Goal: Transaction & Acquisition: Purchase product/service

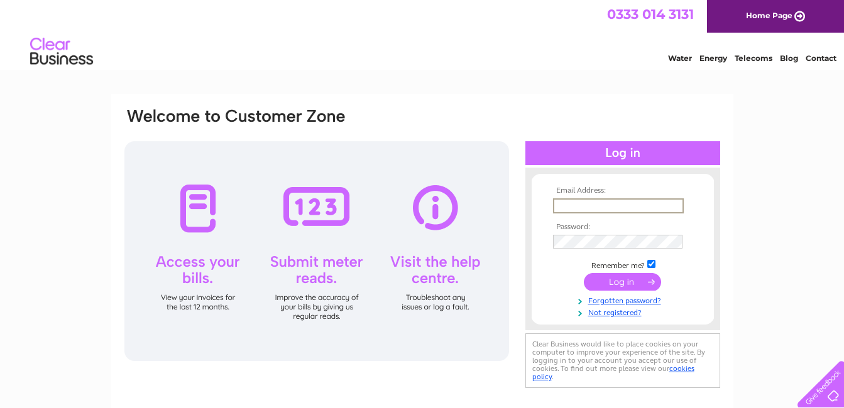
click at [598, 205] on input "text" at bounding box center [618, 206] width 131 height 15
type input "[EMAIL_ADDRESS][DOMAIN_NAME]"
click at [615, 282] on input "submit" at bounding box center [622, 281] width 77 height 18
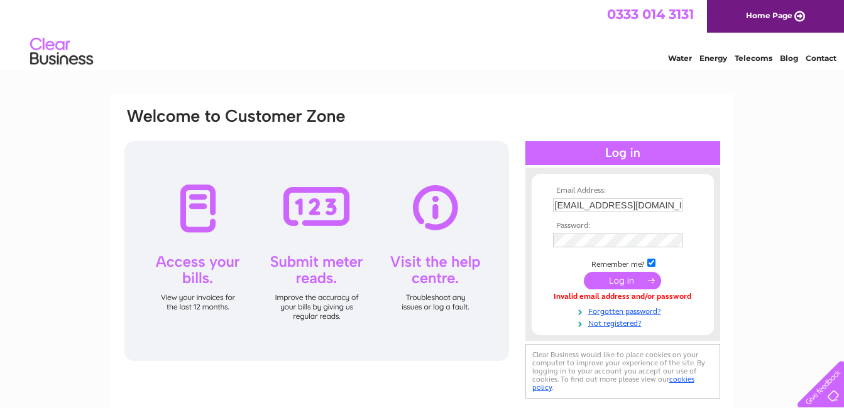
click at [598, 225] on th "Password:" at bounding box center [623, 226] width 146 height 9
click at [594, 227] on th "Password:" at bounding box center [623, 226] width 146 height 9
click at [615, 276] on input "submit" at bounding box center [622, 281] width 77 height 18
click at [630, 279] on input "submit" at bounding box center [622, 281] width 77 height 18
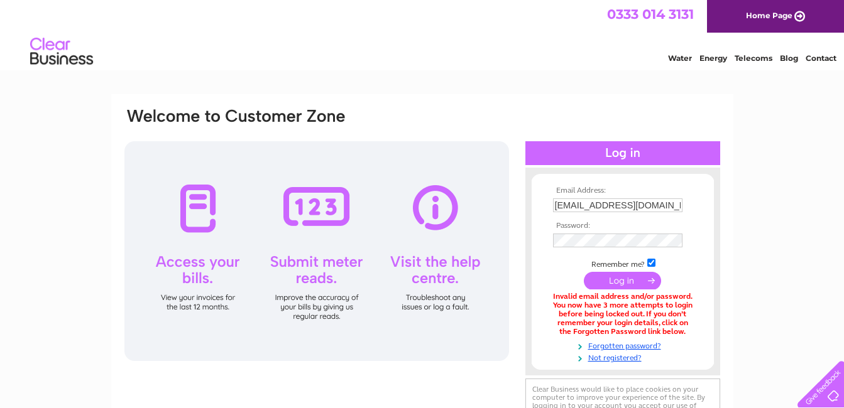
click at [631, 282] on input "submit" at bounding box center [622, 281] width 77 height 18
click at [46, 57] on img at bounding box center [62, 52] width 64 height 38
click at [616, 280] on input "submit" at bounding box center [622, 282] width 77 height 18
click at [621, 283] on input "submit" at bounding box center [622, 282] width 77 height 18
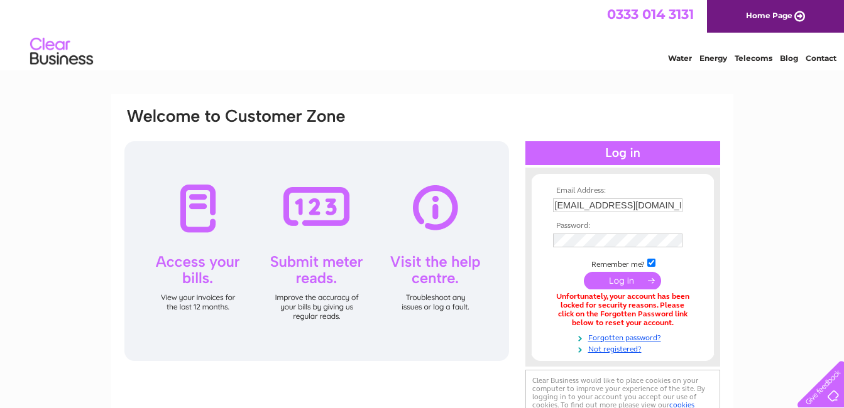
click at [330, 312] on div at bounding box center [316, 251] width 385 height 220
click at [82, 57] on img at bounding box center [62, 52] width 64 height 38
click at [633, 203] on input "[EMAIL_ADDRESS][DOMAIN_NAME]" at bounding box center [617, 206] width 129 height 14
click at [584, 273] on input "submit" at bounding box center [622, 282] width 77 height 18
click at [634, 280] on input "submit" at bounding box center [622, 282] width 77 height 18
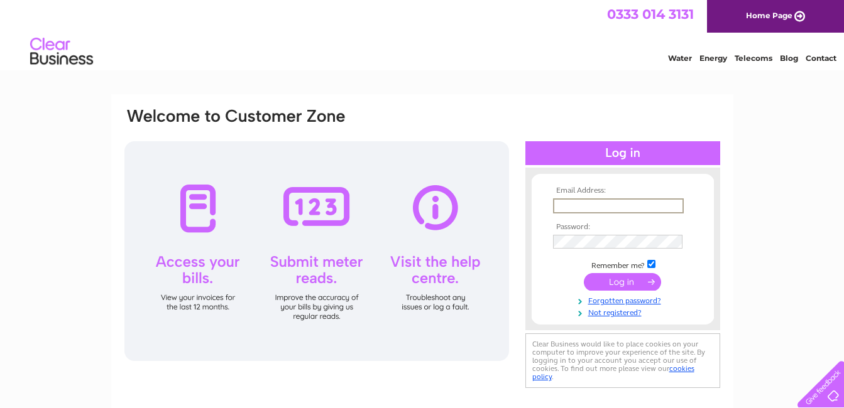
click at [618, 205] on input "text" at bounding box center [618, 206] width 131 height 15
type input "[EMAIL_ADDRESS][DOMAIN_NAME]"
click at [621, 281] on input "submit" at bounding box center [622, 282] width 77 height 18
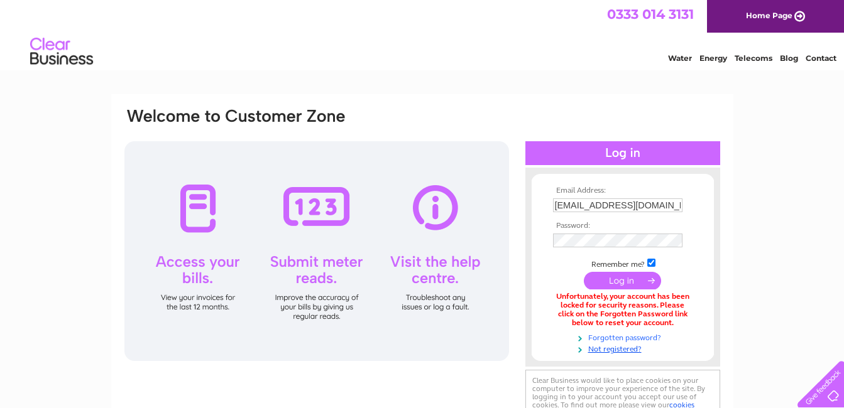
click at [622, 335] on link "Forgotten password?" at bounding box center [624, 337] width 143 height 12
click at [610, 339] on link "Forgotten password?" at bounding box center [624, 337] width 143 height 12
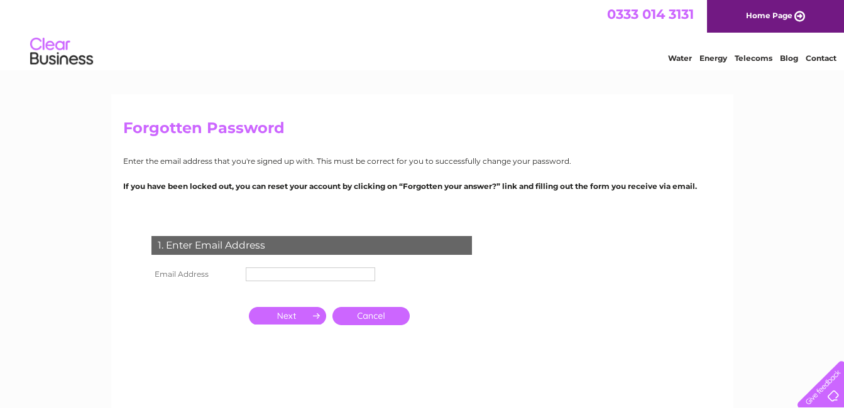
click at [252, 271] on input "text" at bounding box center [310, 275] width 129 height 14
type input "[EMAIL_ADDRESS][DOMAIN_NAME]"
click at [297, 314] on input "button" at bounding box center [287, 316] width 77 height 18
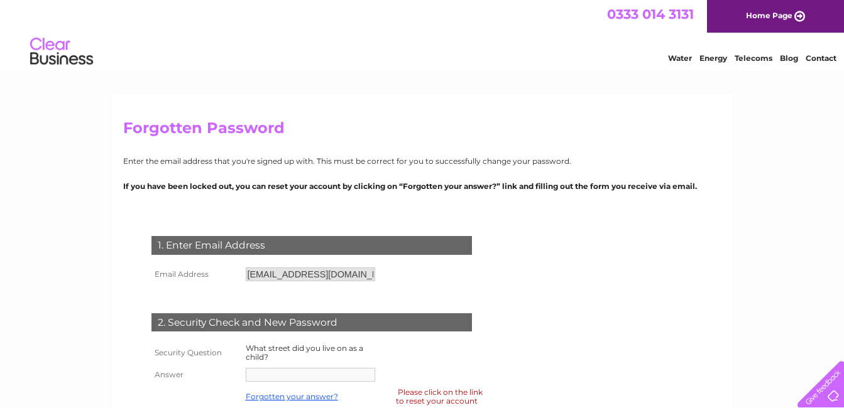
scroll to position [251, 0]
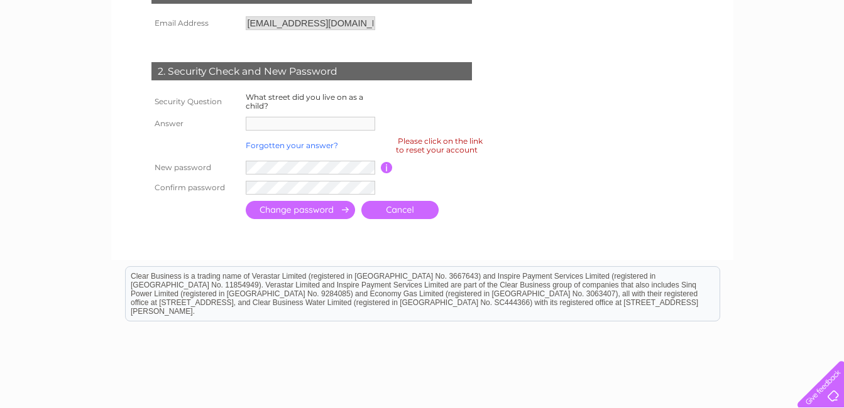
click at [309, 148] on link "Forgotten your answer?" at bounding box center [292, 145] width 92 height 9
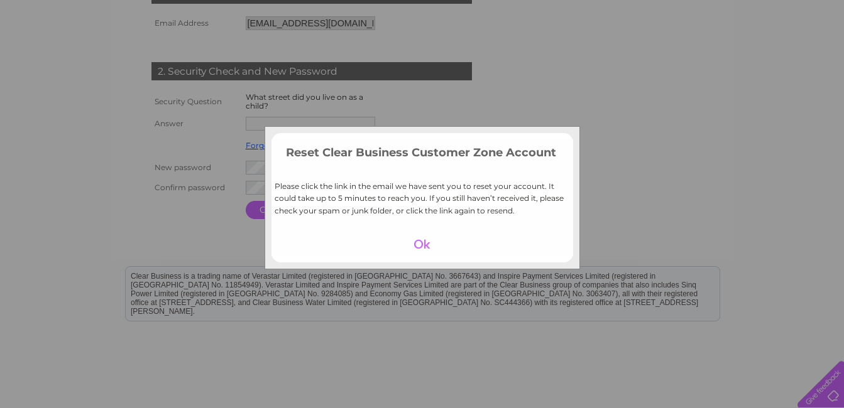
click at [428, 240] on div at bounding box center [421, 245] width 77 height 18
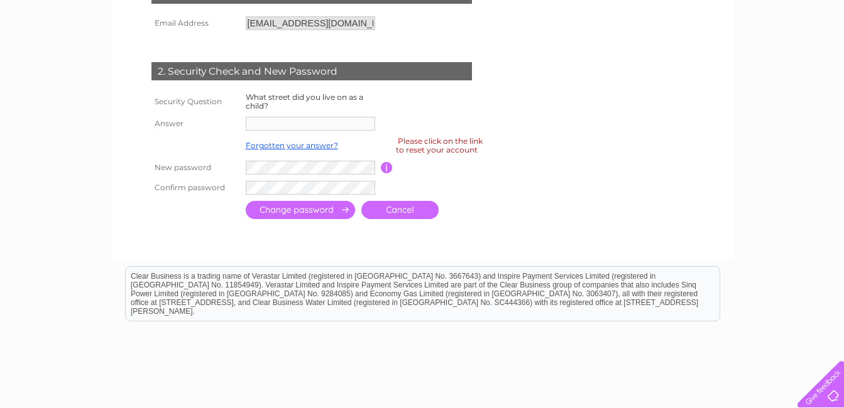
click at [408, 146] on div "Please click on the link to reset your account" at bounding box center [439, 145] width 87 height 22
click at [295, 147] on link "Forgotten your answer?" at bounding box center [292, 145] width 92 height 9
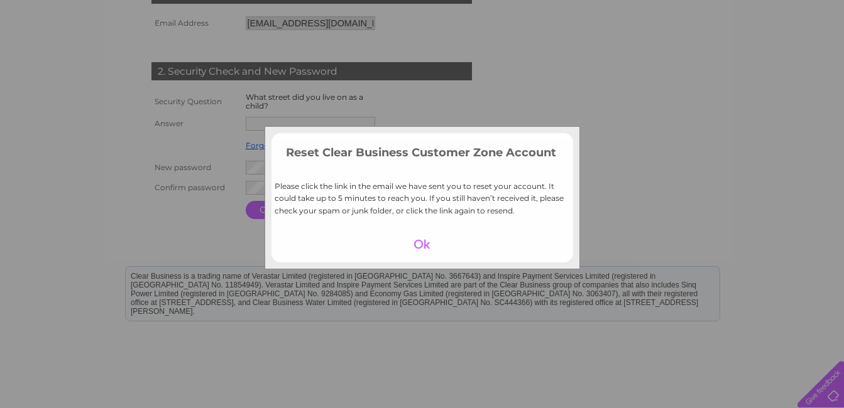
click at [419, 244] on div at bounding box center [421, 245] width 77 height 18
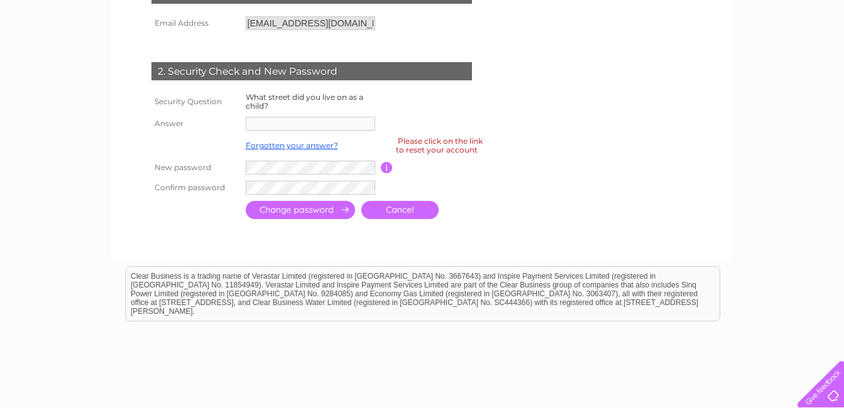
click at [388, 208] on link "Cancel" at bounding box center [399, 210] width 77 height 18
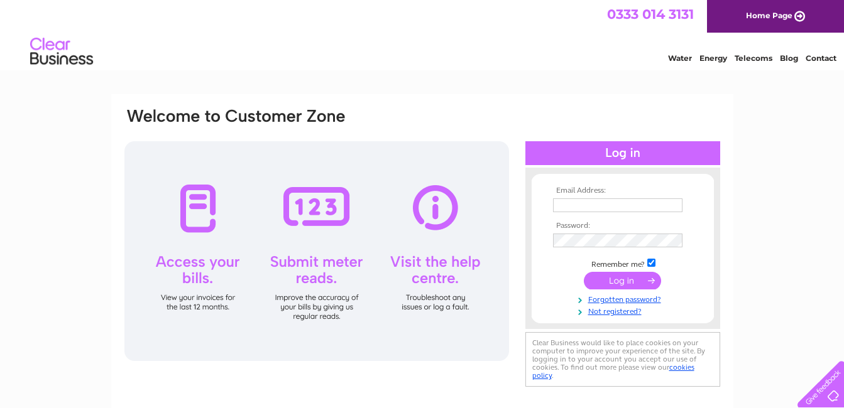
click at [589, 204] on input "text" at bounding box center [617, 206] width 129 height 14
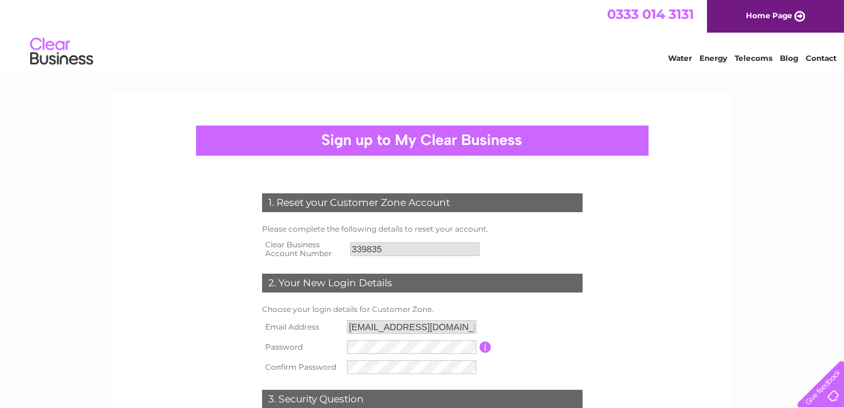
scroll to position [251, 0]
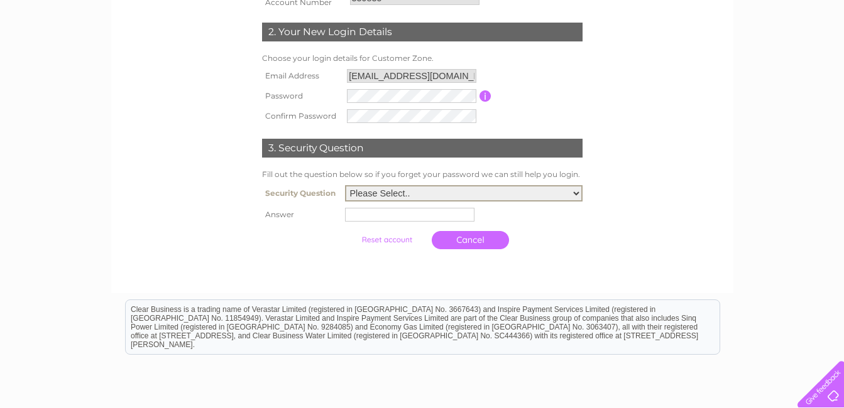
click at [572, 195] on select "Please Select.. In what town or city was your first job? In what town or city d…" at bounding box center [464, 193] width 238 height 16
select select "5"
click at [345, 186] on select "Please Select.. In what town or city was your first job? In what town or city d…" at bounding box center [464, 193] width 238 height 16
click at [385, 216] on input "text" at bounding box center [411, 214] width 131 height 15
type input "cat"
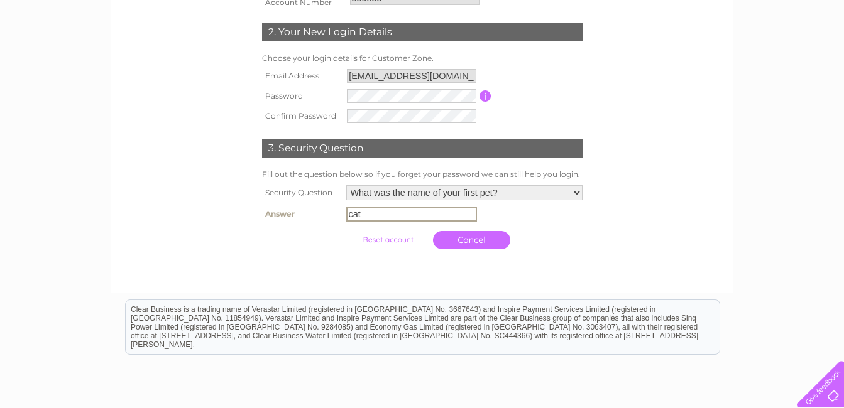
click at [477, 239] on link "Cancel" at bounding box center [471, 240] width 77 height 18
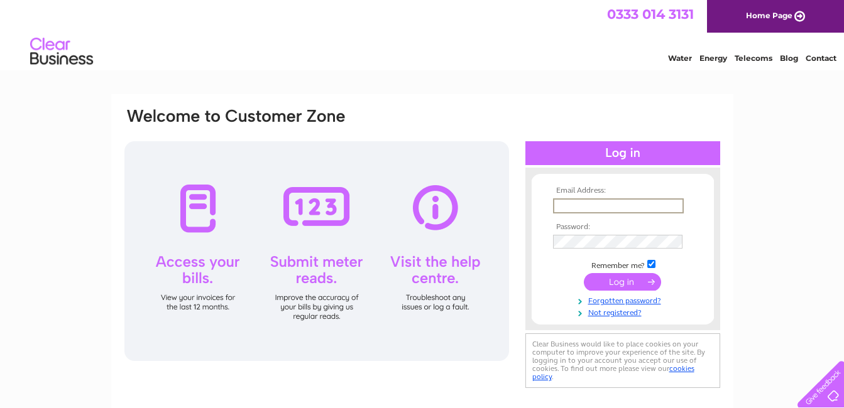
click at [606, 206] on input "text" at bounding box center [618, 206] width 131 height 15
type input "[EMAIL_ADDRESS][DOMAIN_NAME]"
click at [621, 280] on input "submit" at bounding box center [622, 282] width 77 height 18
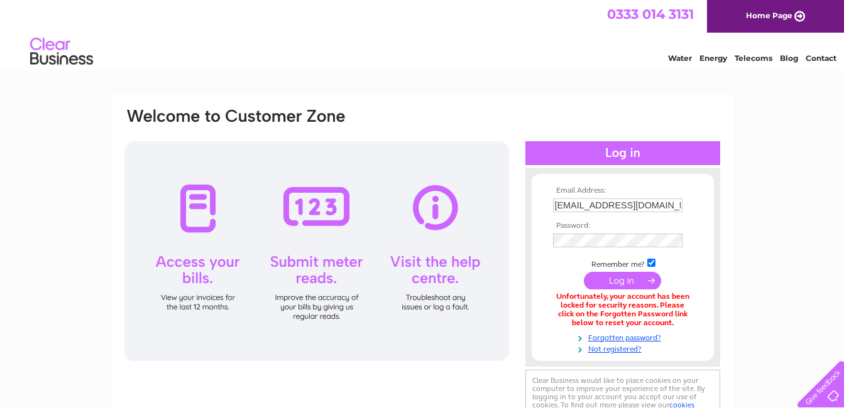
click at [620, 283] on input "submit" at bounding box center [622, 281] width 77 height 18
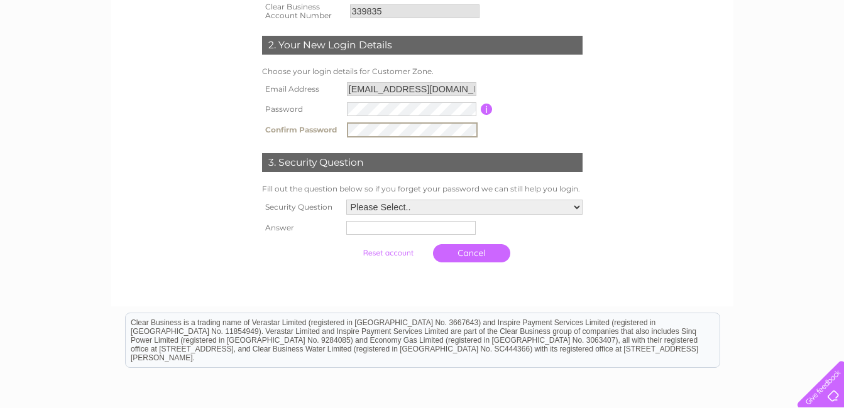
scroll to position [329, 0]
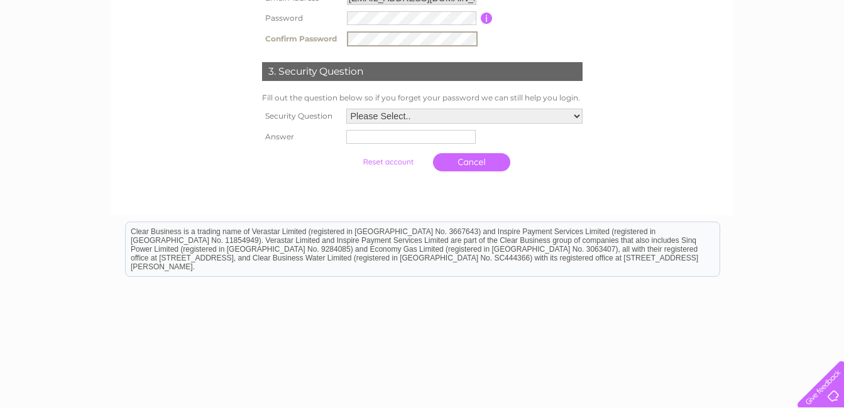
click at [395, 115] on select "Please Select.. In what town or city was your first job? In what town or city d…" at bounding box center [464, 116] width 236 height 15
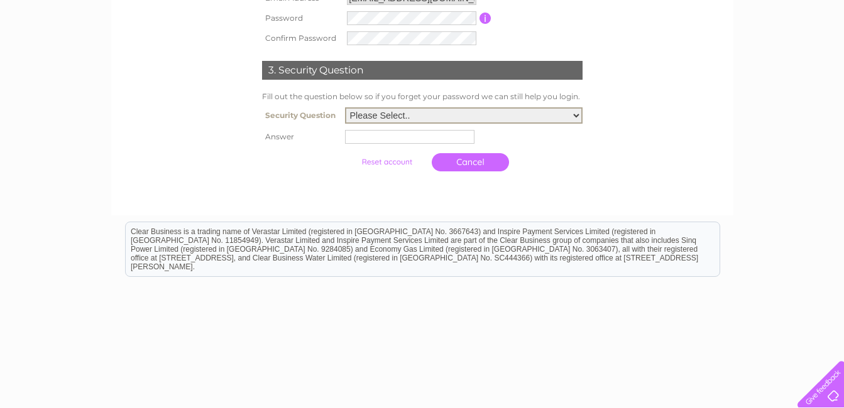
select select "5"
click at [345, 108] on select "Please Select.. In what town or city was your first job? In what town or city d…" at bounding box center [464, 115] width 238 height 16
click at [390, 136] on input "text" at bounding box center [409, 137] width 129 height 14
type input "cat"
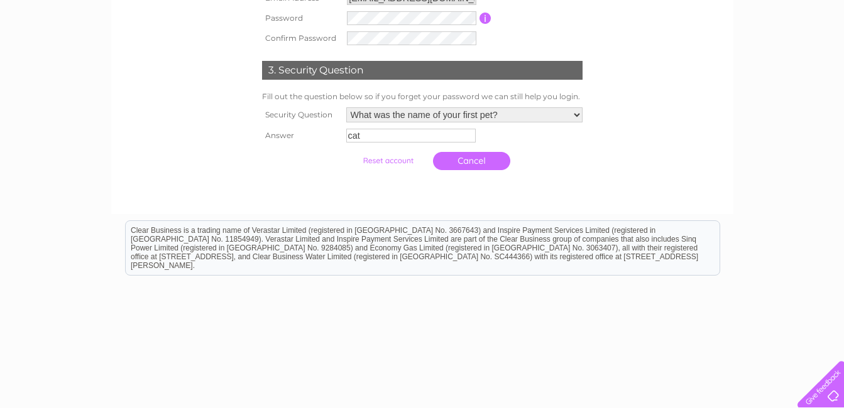
click at [398, 160] on input "submit" at bounding box center [387, 161] width 77 height 18
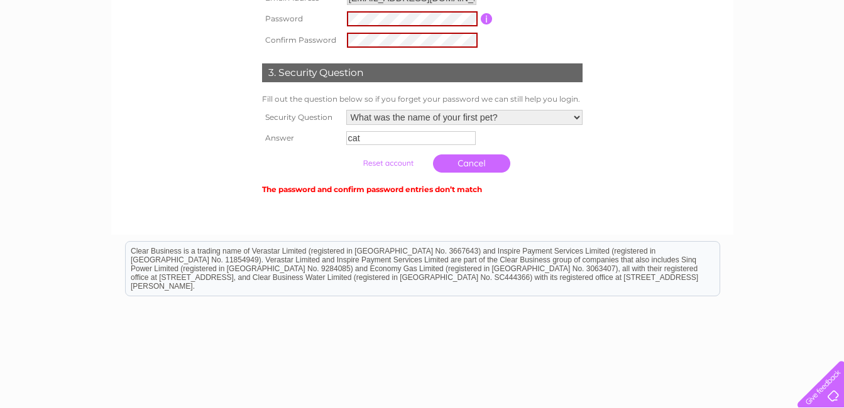
click at [398, 160] on input "submit" at bounding box center [387, 164] width 77 height 18
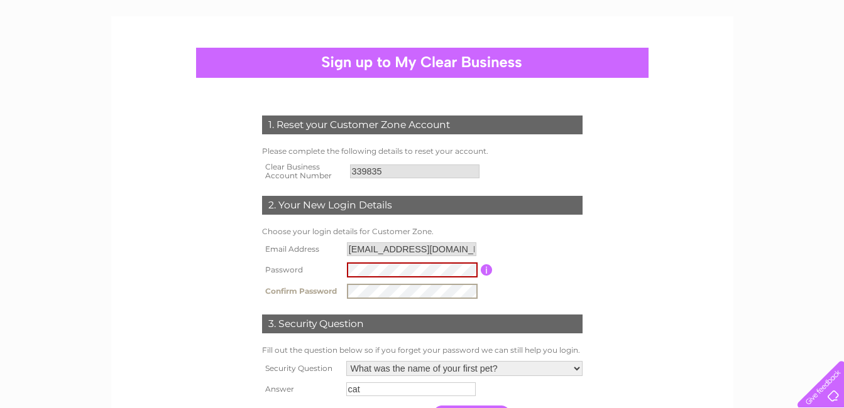
click at [483, 267] on input "button" at bounding box center [487, 270] width 12 height 11
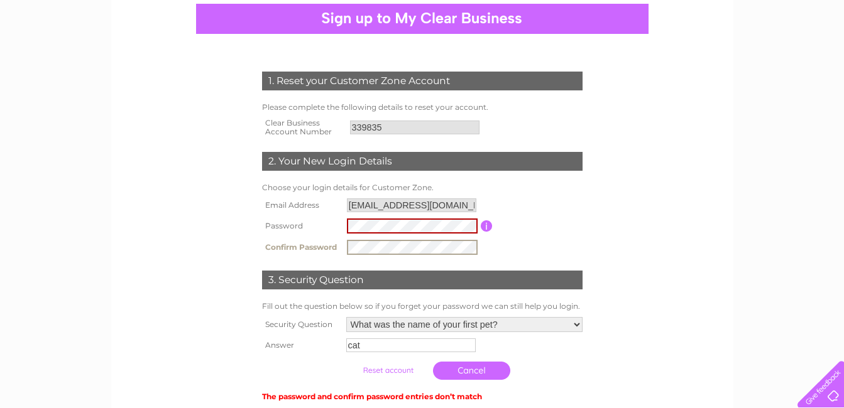
scroll to position [329, 0]
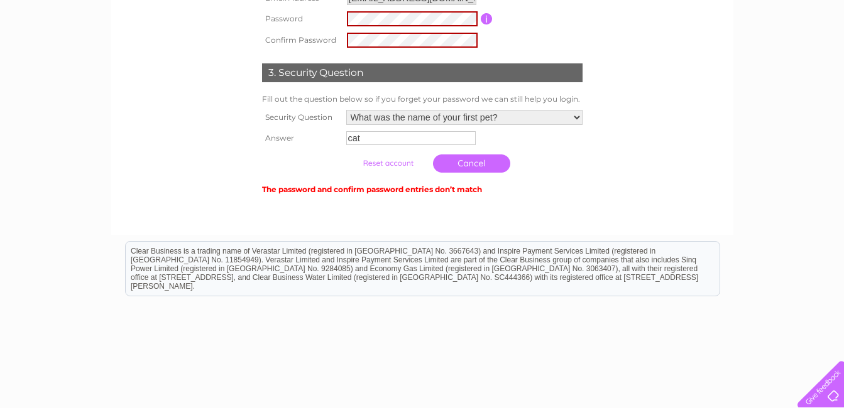
click at [464, 163] on link "Cancel" at bounding box center [471, 164] width 77 height 18
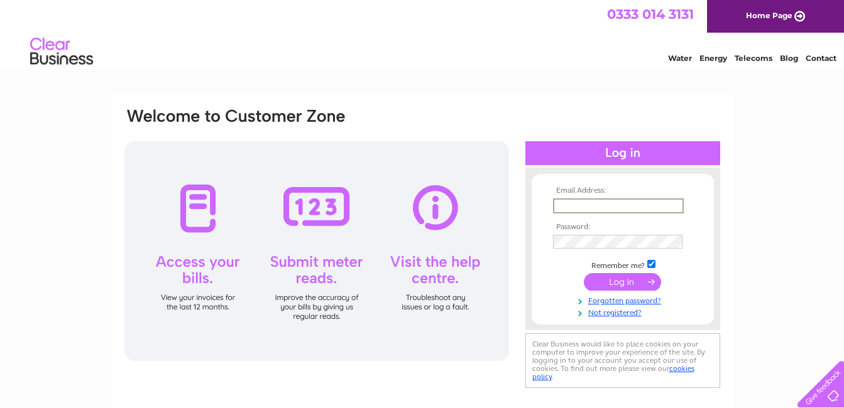
click at [605, 209] on input "text" at bounding box center [618, 206] width 131 height 15
type input "[EMAIL_ADDRESS][DOMAIN_NAME]"
click at [623, 278] on input "submit" at bounding box center [622, 282] width 77 height 18
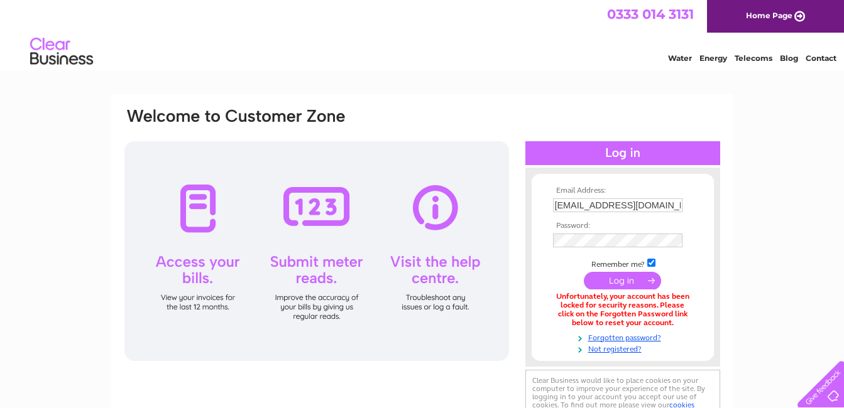
click at [627, 258] on td "Remember me?" at bounding box center [623, 263] width 146 height 13
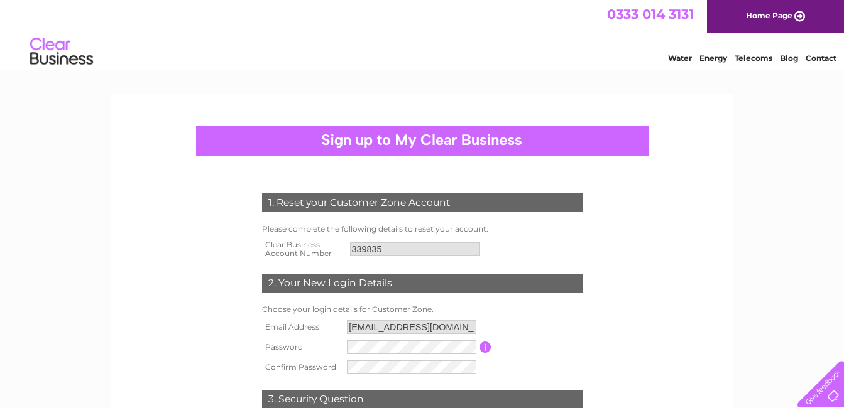
scroll to position [251, 0]
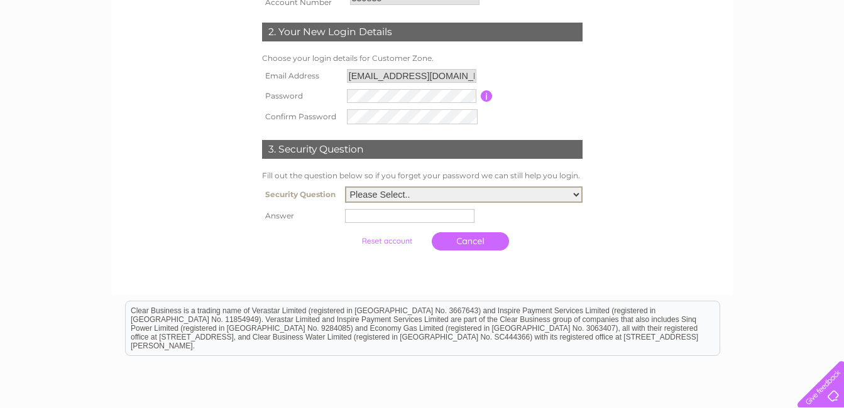
click at [452, 194] on select "Please Select.. In what town or city was your first job? In what town or city d…" at bounding box center [464, 195] width 238 height 16
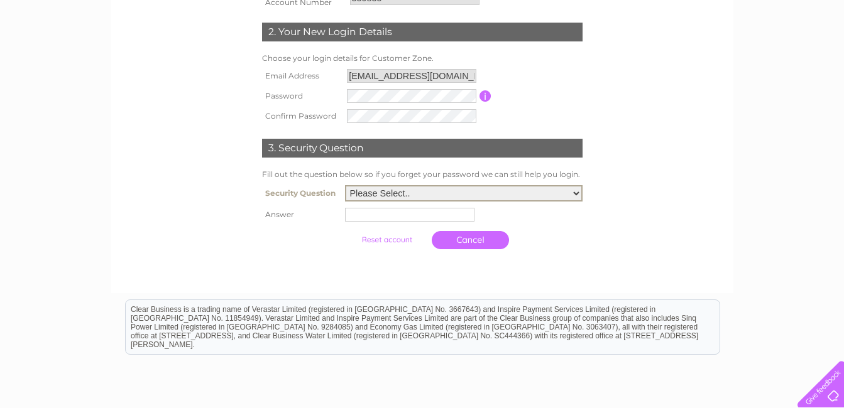
select select "5"
click at [345, 186] on select "Please Select.. In what town or city was your first job? In what town or city d…" at bounding box center [464, 193] width 238 height 16
click at [388, 217] on input "text" at bounding box center [409, 215] width 129 height 14
type input "cat"
click at [385, 240] on input "submit" at bounding box center [387, 240] width 77 height 18
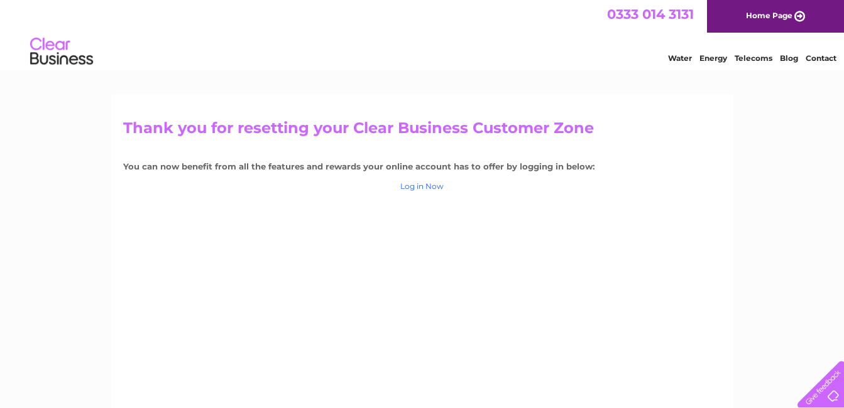
click at [428, 187] on link "Log in Now" at bounding box center [421, 186] width 43 height 9
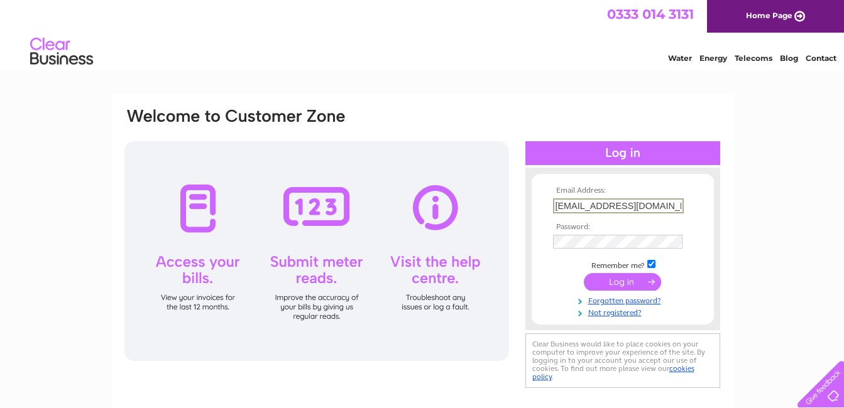
drag, startPoint x: 663, startPoint y: 206, endPoint x: 501, endPoint y: 198, distance: 162.3
click at [501, 198] on div "Email Address: ianlilley50@yahoo.com Password:" at bounding box center [422, 249] width 598 height 285
type input "ianlilley50@yahoo.com"
click at [584, 273] on input "submit" at bounding box center [622, 282] width 77 height 18
click at [552, 261] on td "Remember me?" at bounding box center [623, 264] width 146 height 13
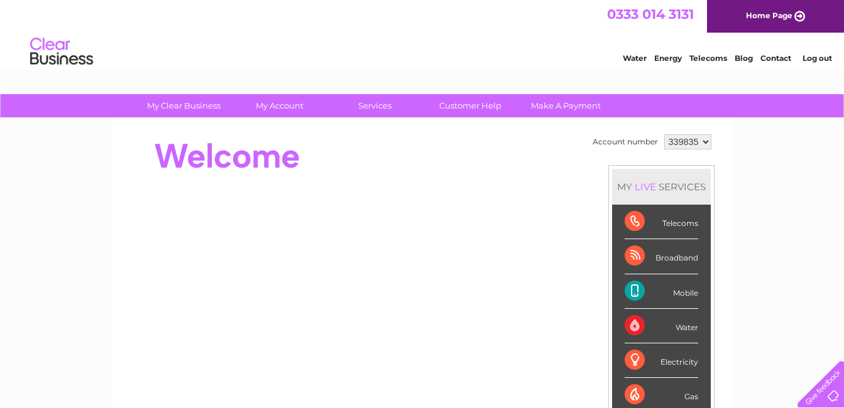
click at [626, 253] on div "Broadband" at bounding box center [662, 256] width 74 height 35
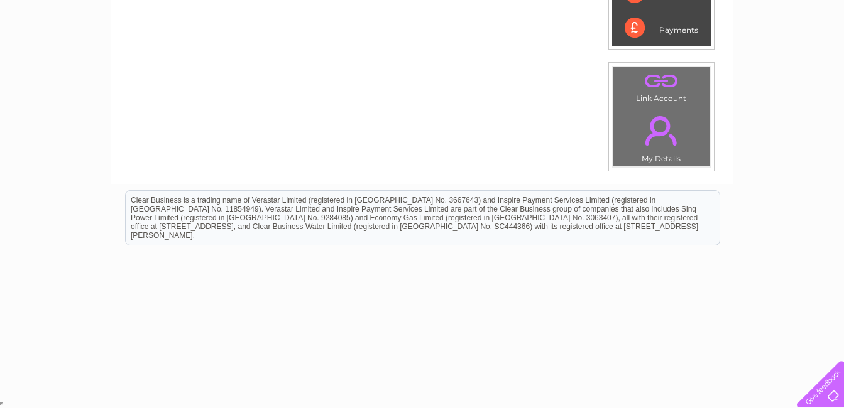
scroll to position [150, 0]
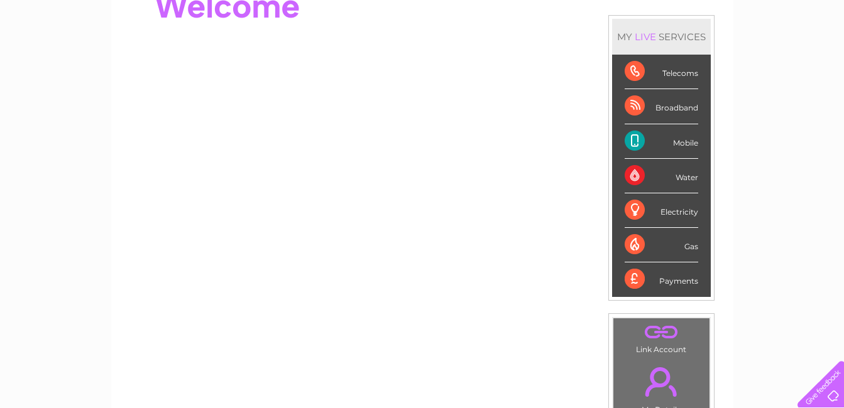
click at [669, 280] on div "Payments" at bounding box center [662, 280] width 74 height 34
drag, startPoint x: 626, startPoint y: 273, endPoint x: 637, endPoint y: 246, distance: 28.5
click at [627, 272] on div "Payments" at bounding box center [662, 280] width 74 height 34
drag, startPoint x: 637, startPoint y: 246, endPoint x: 638, endPoint y: 236, distance: 10.2
click at [638, 239] on div "Gas" at bounding box center [662, 245] width 74 height 35
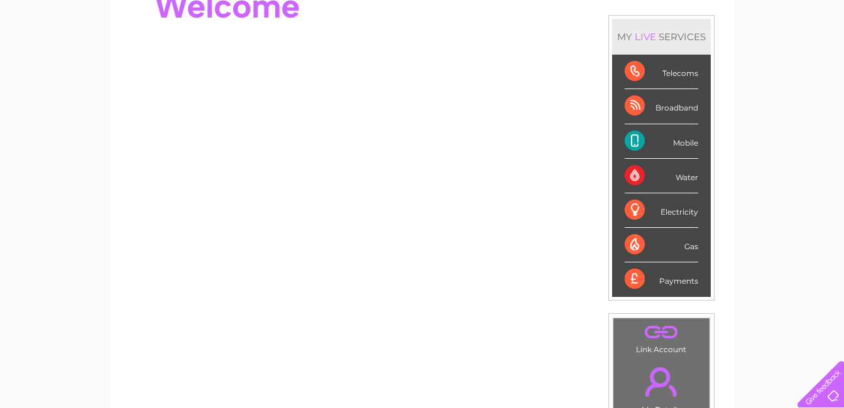
drag, startPoint x: 640, startPoint y: 221, endPoint x: 640, endPoint y: 212, distance: 8.8
click at [640, 215] on div "Electricity" at bounding box center [662, 211] width 74 height 35
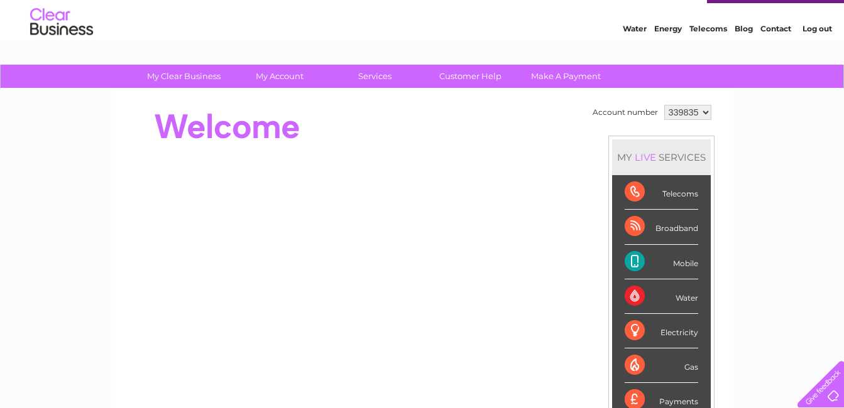
scroll to position [0, 0]
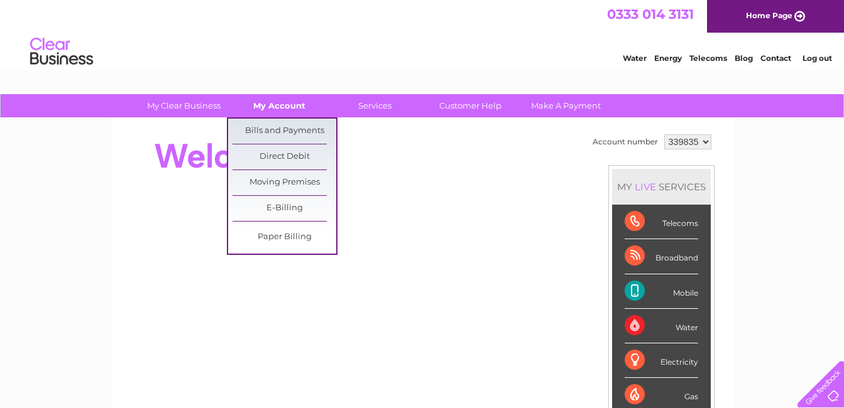
click at [275, 97] on link "My Account" at bounding box center [279, 105] width 104 height 23
click at [277, 126] on link "Bills and Payments" at bounding box center [285, 131] width 104 height 25
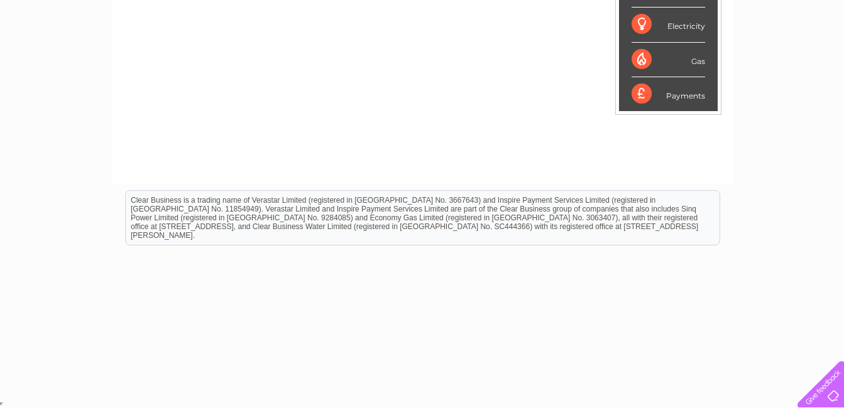
scroll to position [99, 0]
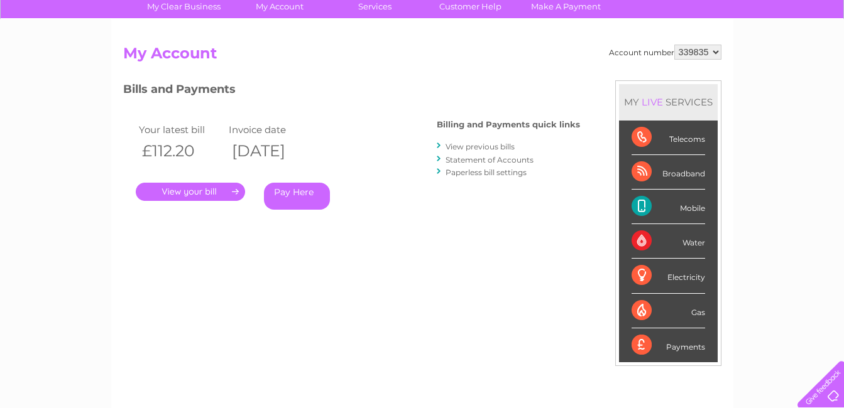
click at [296, 190] on link "Pay Here" at bounding box center [297, 196] width 66 height 27
click at [288, 192] on link "Pay Here" at bounding box center [297, 196] width 66 height 27
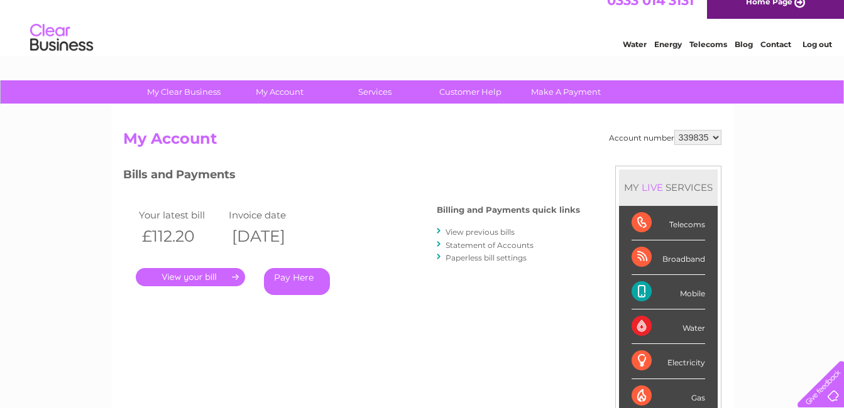
scroll to position [0, 0]
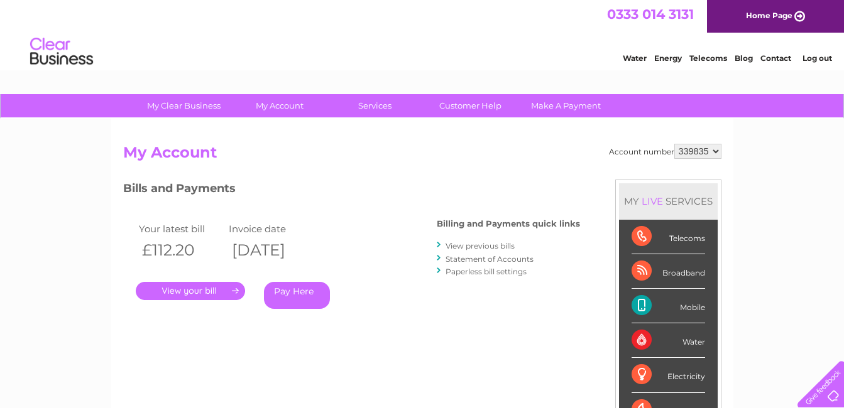
click at [303, 289] on link "Pay Here" at bounding box center [297, 295] width 66 height 27
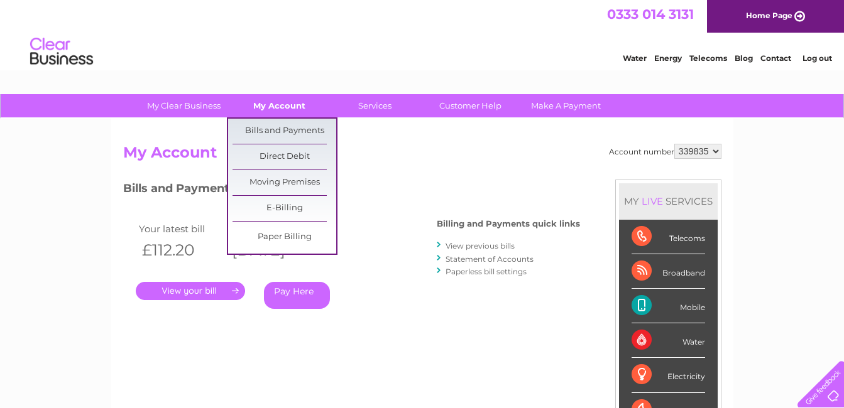
click at [278, 106] on link "My Account" at bounding box center [279, 105] width 104 height 23
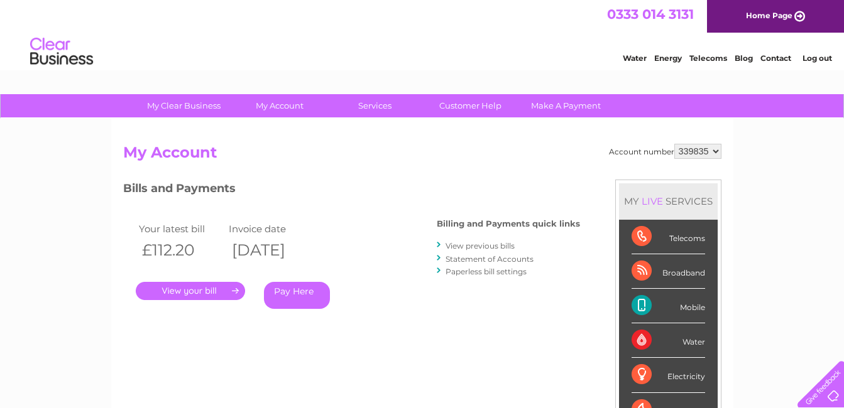
click at [299, 289] on link "Pay Here" at bounding box center [297, 295] width 66 height 27
click at [191, 292] on link "." at bounding box center [190, 291] width 109 height 18
click at [773, 20] on link "Home Page" at bounding box center [775, 16] width 137 height 33
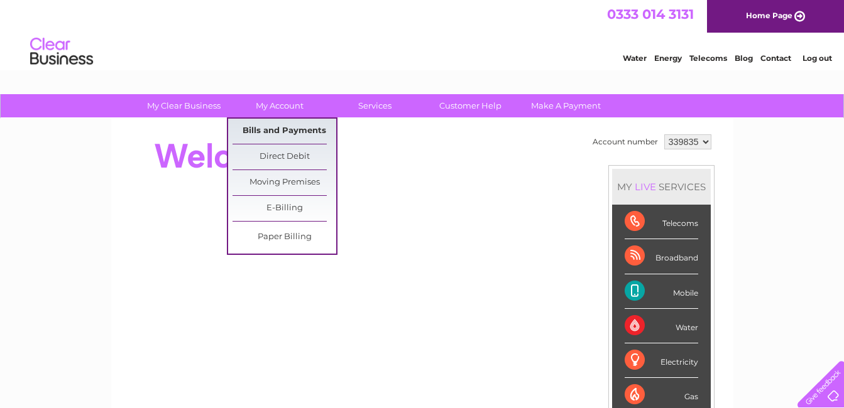
click at [278, 136] on link "Bills and Payments" at bounding box center [285, 131] width 104 height 25
click at [274, 130] on link "Bills and Payments" at bounding box center [285, 131] width 104 height 25
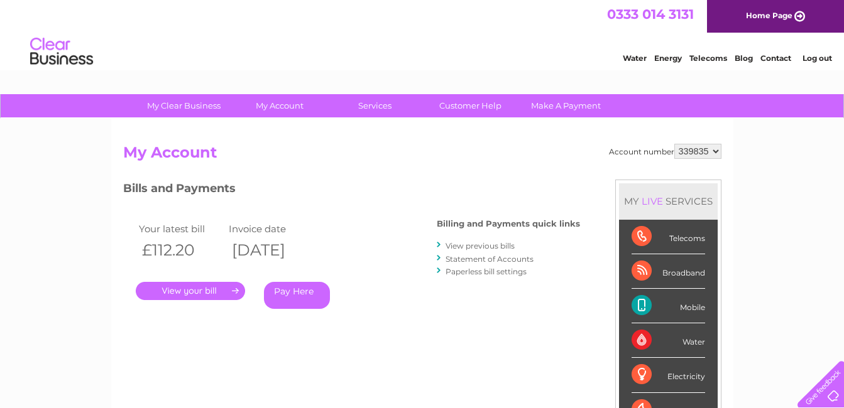
click at [296, 288] on link "Pay Here" at bounding box center [297, 295] width 66 height 27
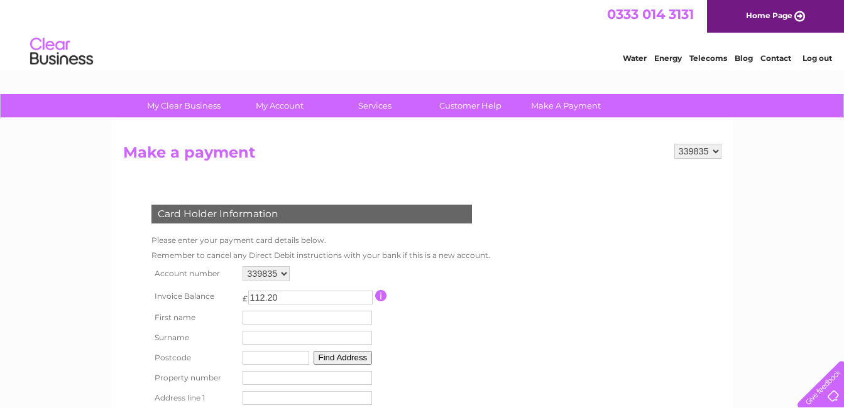
click at [258, 314] on input "text" at bounding box center [307, 318] width 129 height 14
type input "ian"
type input "lilleey"
type input "fy41bq"
click at [462, 325] on table "Account number 339835 Invoice Balance £ 112.20 First name ian Surname" at bounding box center [319, 372] width 342 height 218
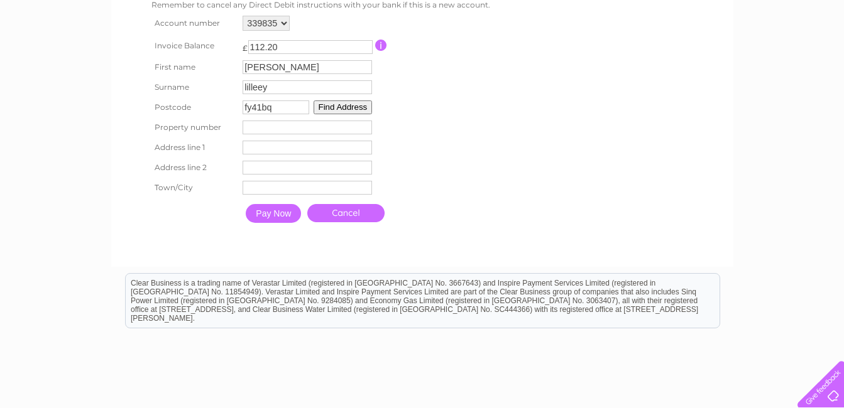
scroll to position [251, 0]
click at [330, 111] on button "Find Address" at bounding box center [343, 107] width 59 height 14
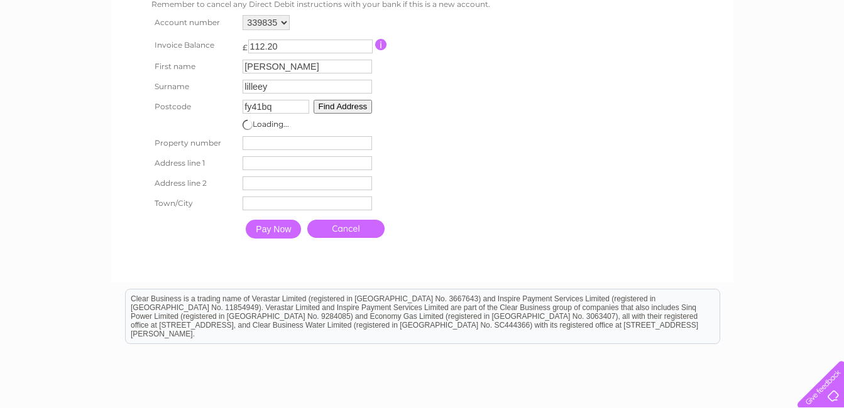
click at [257, 87] on input "lilleey" at bounding box center [307, 87] width 129 height 14
type input "[PERSON_NAME]"
click at [444, 228] on td "Pay Now Cancel" at bounding box center [363, 229] width 248 height 31
click at [342, 104] on button "Find Address" at bounding box center [343, 107] width 59 height 14
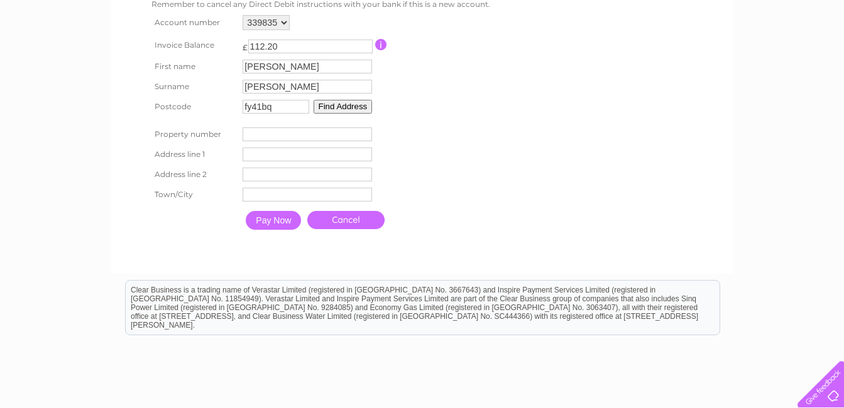
click at [268, 134] on input "number" at bounding box center [307, 135] width 129 height 14
drag, startPoint x: 268, startPoint y: 134, endPoint x: 312, endPoint y: 137, distance: 44.1
click at [272, 136] on input "number" at bounding box center [307, 135] width 129 height 14
click at [368, 133] on input "1" at bounding box center [307, 135] width 129 height 14
click at [365, 136] on input "0" at bounding box center [307, 135] width 129 height 14
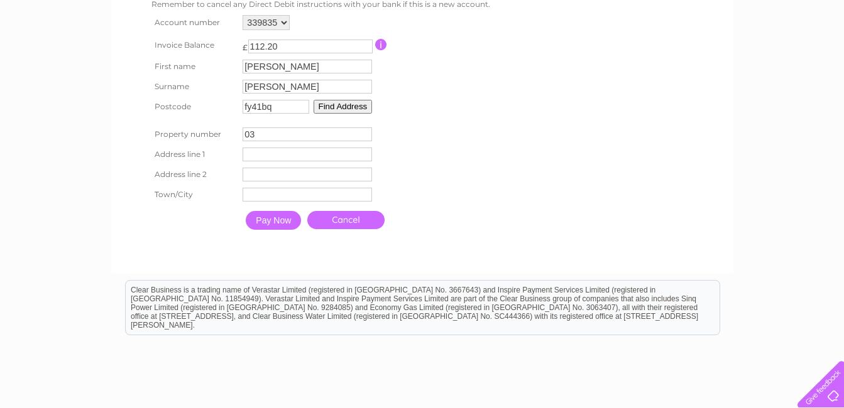
type input "0"
type input "32"
click at [289, 149] on input "text" at bounding box center [307, 155] width 129 height 14
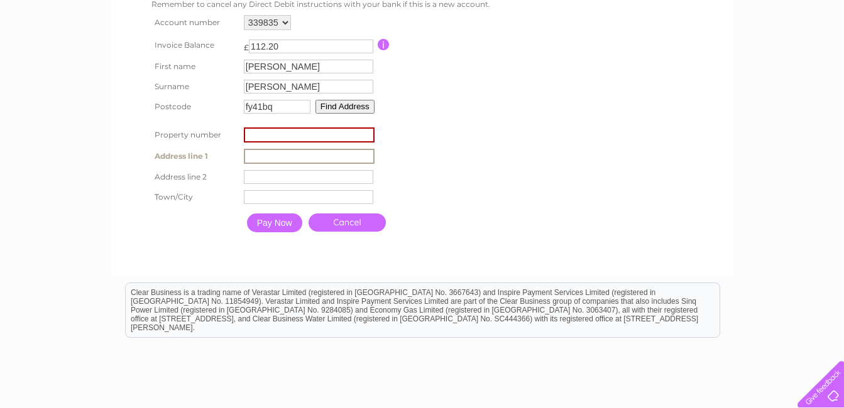
type input "32-38"
type input "[GEOGRAPHIC_DATA]"
type input "blackpool"
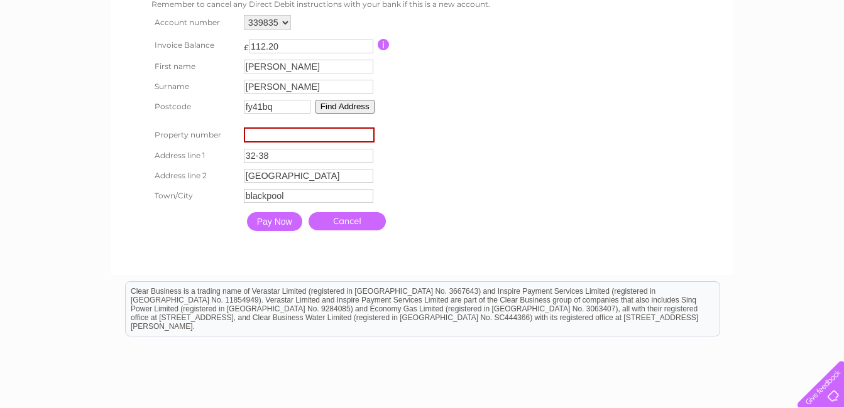
click at [275, 222] on input "Pay Now" at bounding box center [274, 221] width 55 height 19
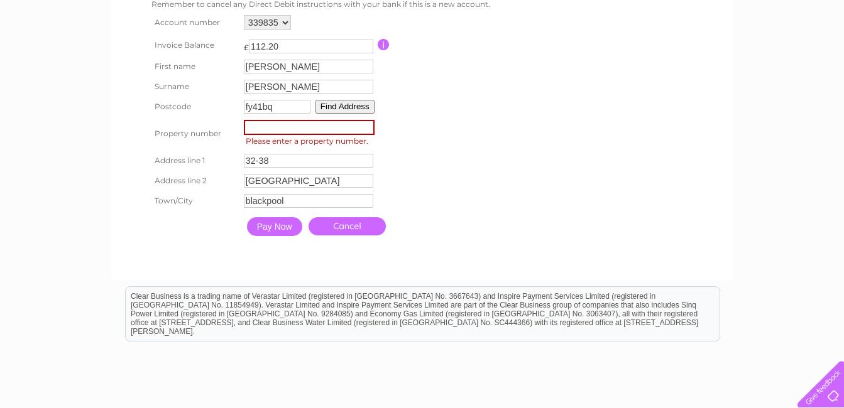
drag, startPoint x: 298, startPoint y: 127, endPoint x: 271, endPoint y: 128, distance: 27.7
click at [271, 128] on input "number" at bounding box center [309, 127] width 131 height 15
click at [259, 128] on input "number" at bounding box center [309, 127] width 131 height 15
type input "3238"
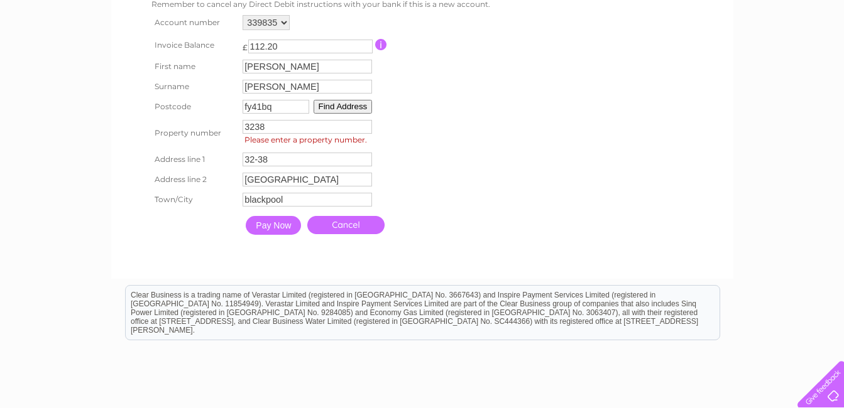
click input "Pay Now" at bounding box center [273, 225] width 55 height 19
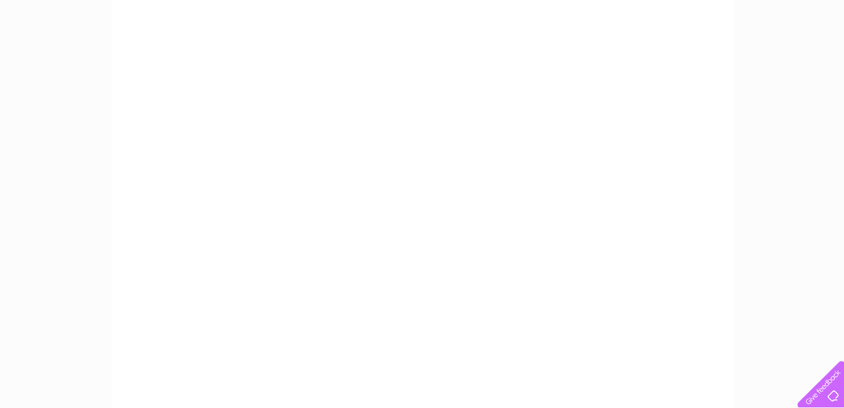
scroll to position [0, 0]
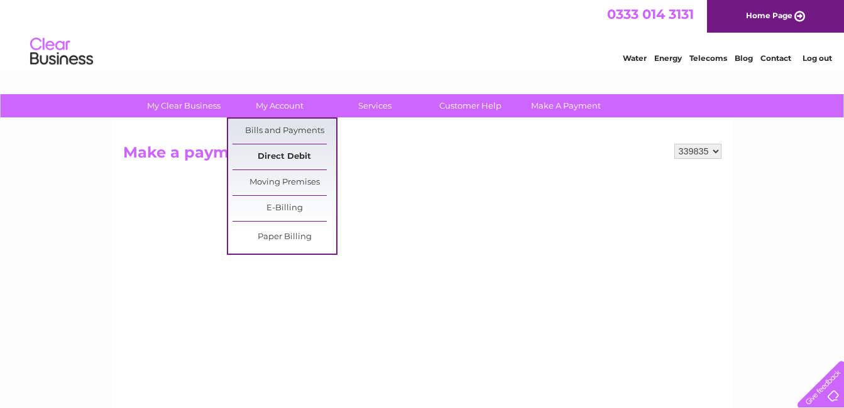
click at [286, 150] on link "Direct Debit" at bounding box center [285, 157] width 104 height 25
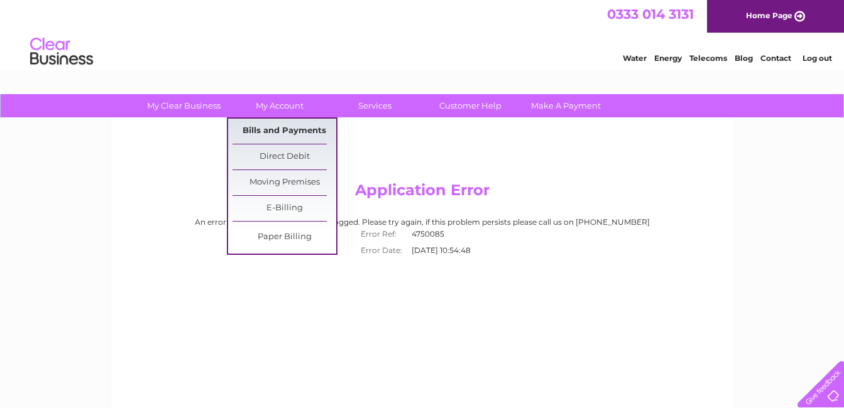
click at [281, 131] on link "Bills and Payments" at bounding box center [285, 131] width 104 height 25
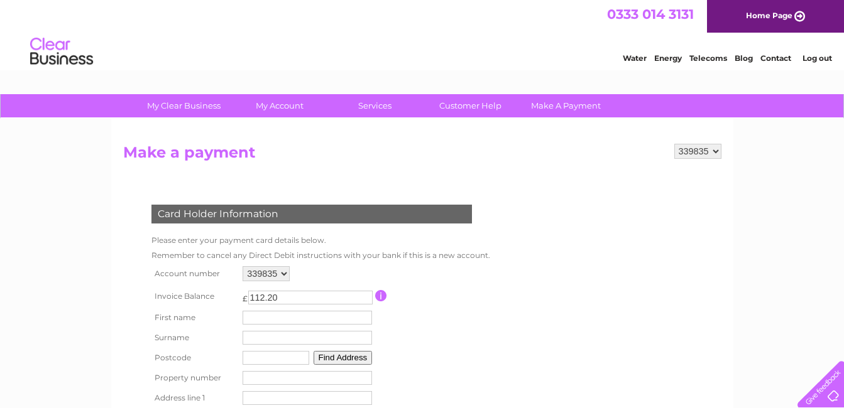
scroll to position [251, 0]
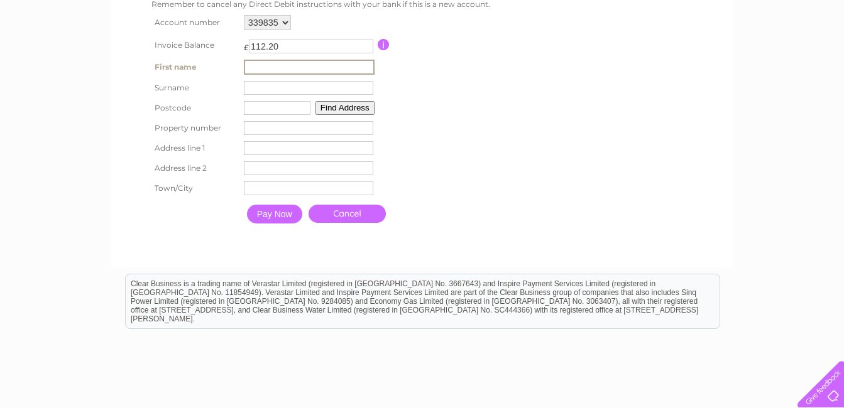
click at [268, 65] on input "text" at bounding box center [309, 67] width 131 height 15
type input "[PERSON_NAME]"
type input "fy41bq"
type input "32-38"
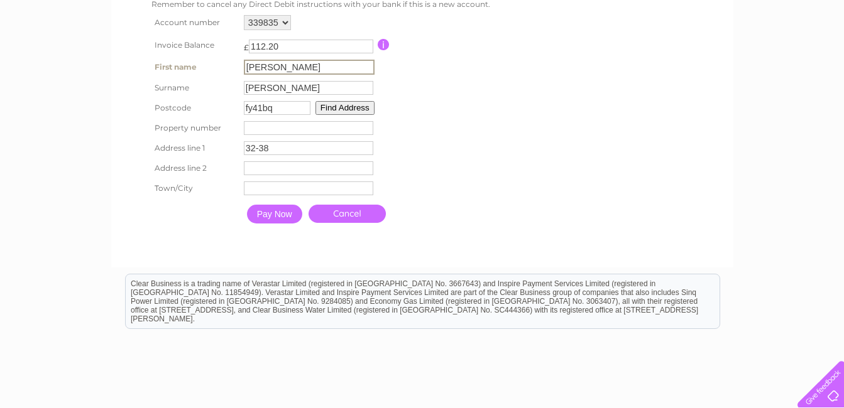
type input "[GEOGRAPHIC_DATA]"
type input "blackpool"
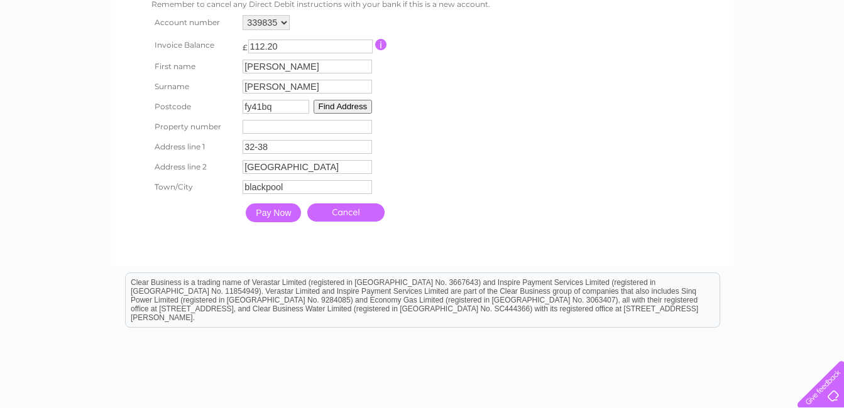
click at [282, 212] on input "Pay Now" at bounding box center [273, 213] width 55 height 19
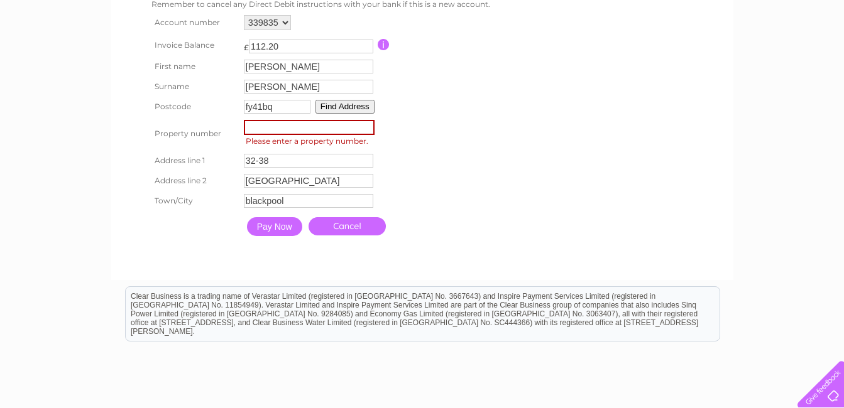
click at [342, 132] on input "number" at bounding box center [309, 127] width 131 height 15
type input "32"
click at [277, 226] on input "Pay Now" at bounding box center [274, 226] width 55 height 19
